Goal: Contribute content: Contribute content

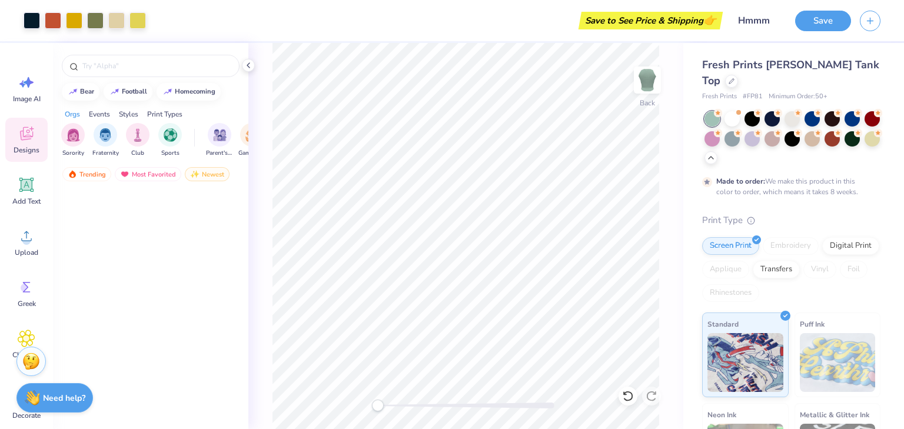
scroll to position [508, 0]
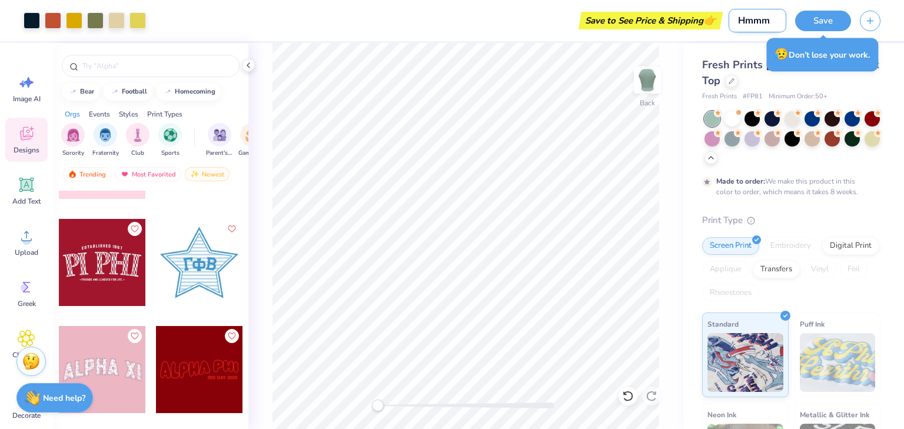
click at [766, 25] on input "Hmmm" at bounding box center [758, 21] width 58 height 24
type input "H"
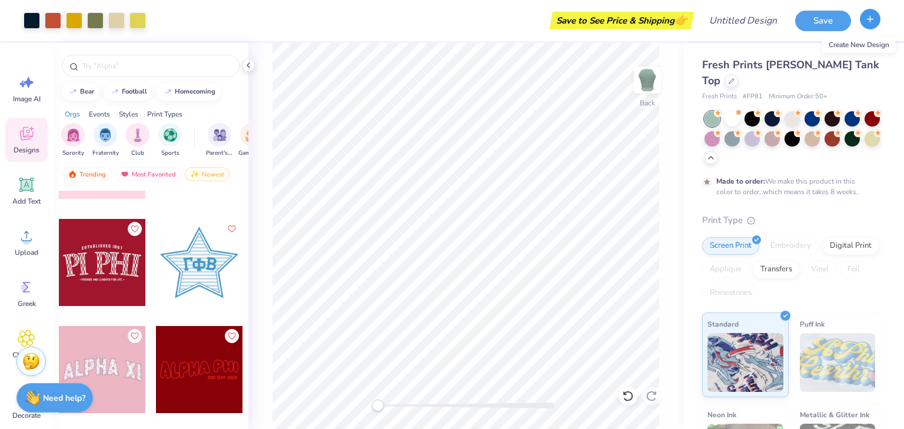
click at [867, 21] on icon "button" at bounding box center [870, 19] width 10 height 10
click at [822, 23] on button "Save" at bounding box center [823, 19] width 56 height 21
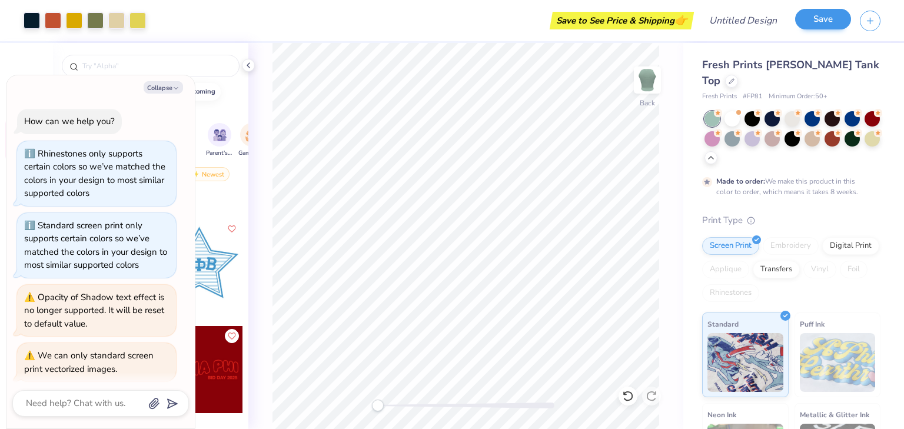
scroll to position [187, 0]
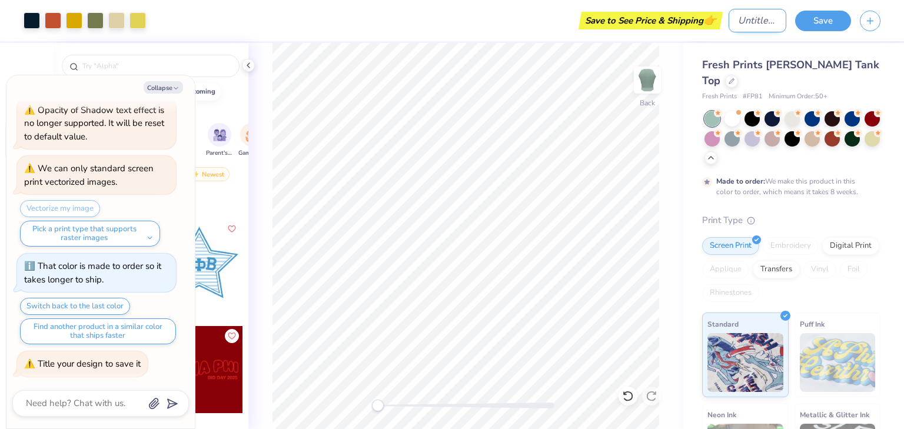
type textarea "x"
click at [748, 24] on input "Design Title" at bounding box center [758, 21] width 58 height 24
type input "C"
type textarea "x"
type input "Cu"
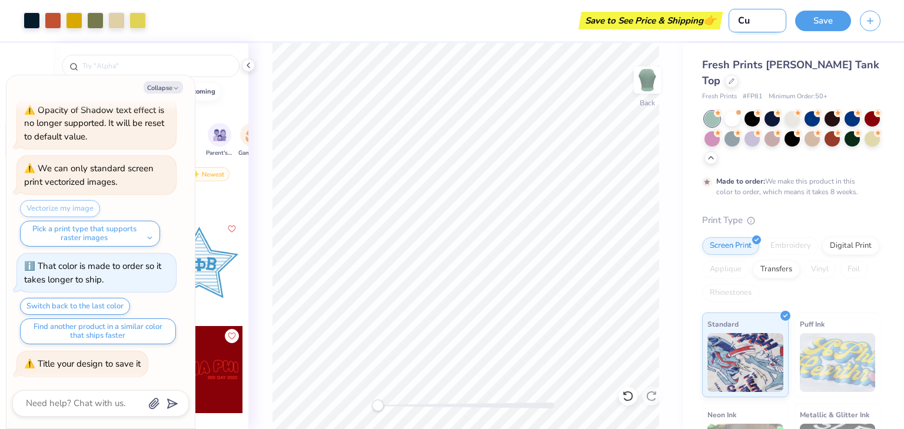
type textarea "x"
type input "C"
type textarea "x"
type input "B"
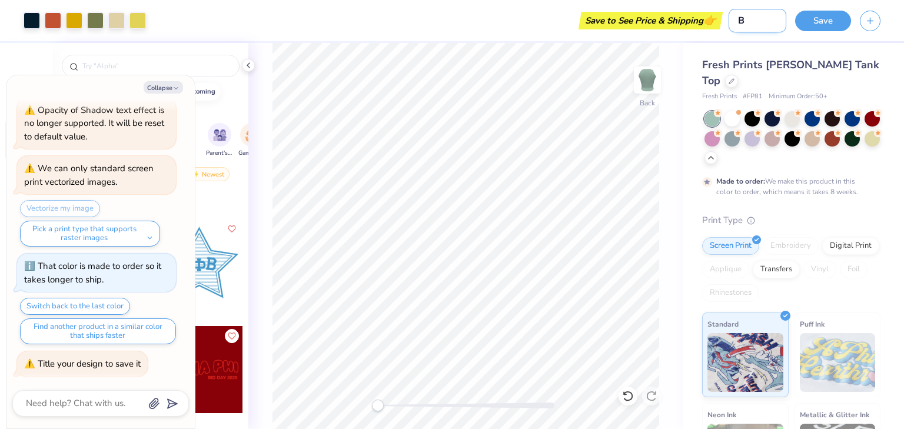
type textarea "x"
type input "BD"
type textarea "x"
type input "BDM"
type textarea "x"
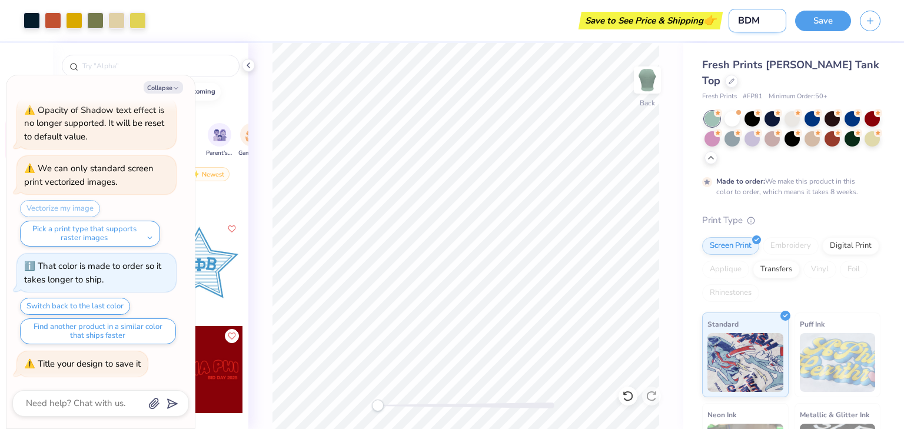
type input "BDM"
type textarea "x"
type input "BDM L"
type textarea "x"
type input "BDM Le"
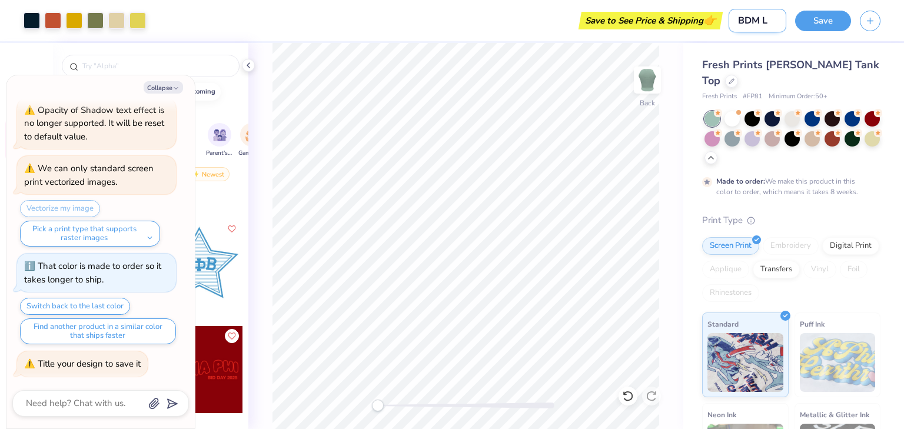
type textarea "x"
type input "BDM Lea"
type textarea "x"
type input "BDM Leaf"
type textarea "x"
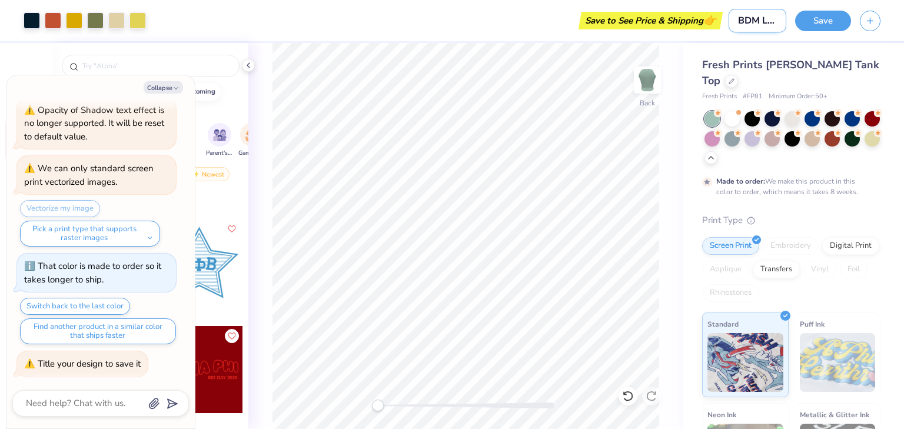
scroll to position [0, 4]
type input "BDM Leaf"
click at [828, 21] on button "Save" at bounding box center [823, 19] width 56 height 21
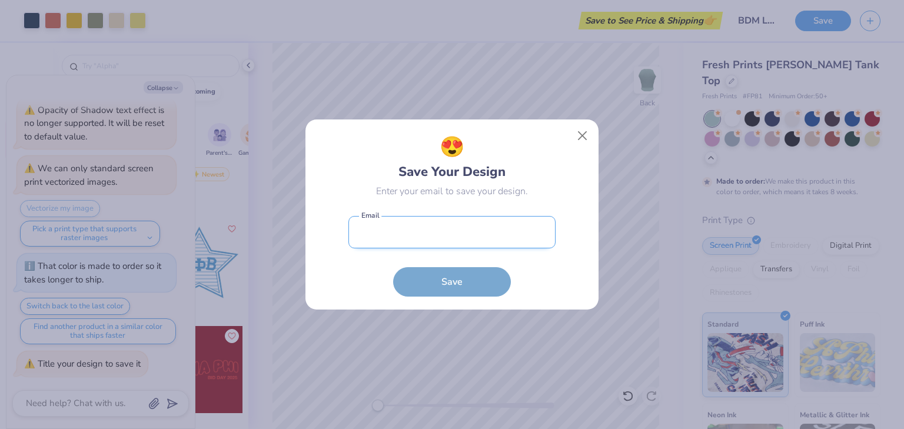
click at [498, 234] on input "email" at bounding box center [452, 232] width 207 height 32
type input "[EMAIL_ADDRESS][DOMAIN_NAME]"
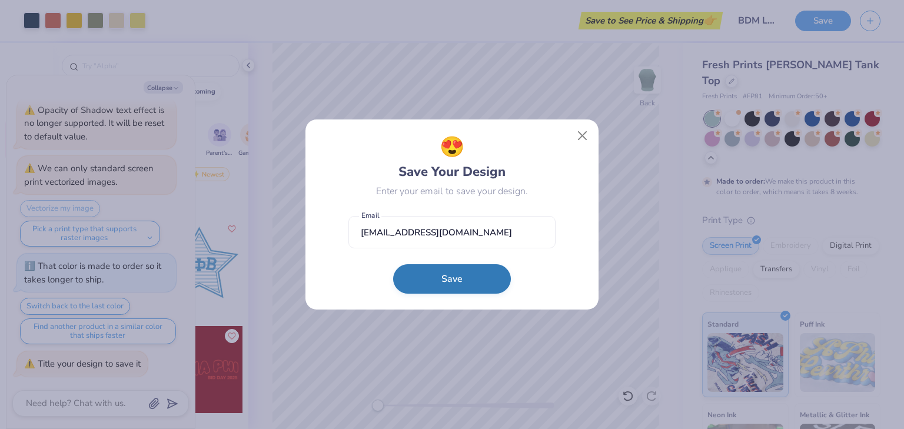
click at [470, 289] on button "Save" at bounding box center [452, 278] width 118 height 29
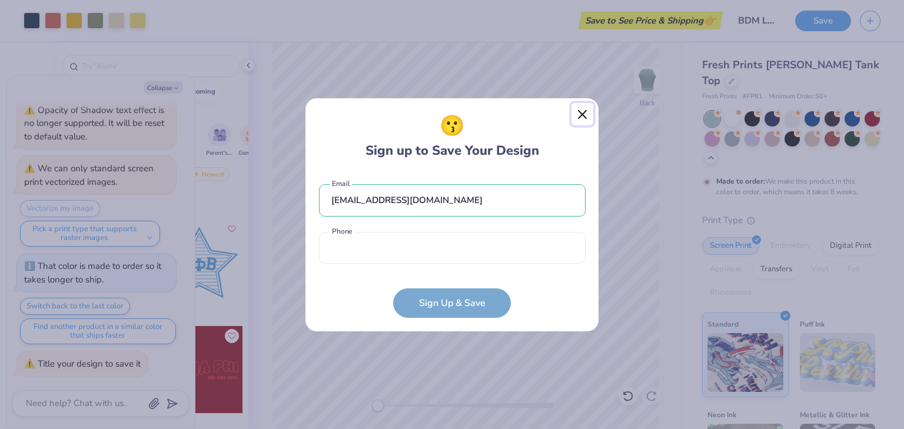
click at [587, 112] on button "Close" at bounding box center [583, 114] width 22 height 22
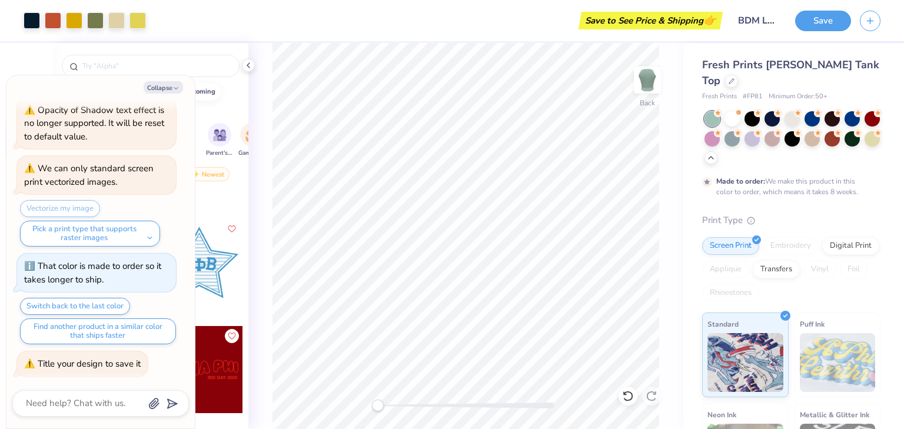
type textarea "x"
